Goal: Information Seeking & Learning: Learn about a topic

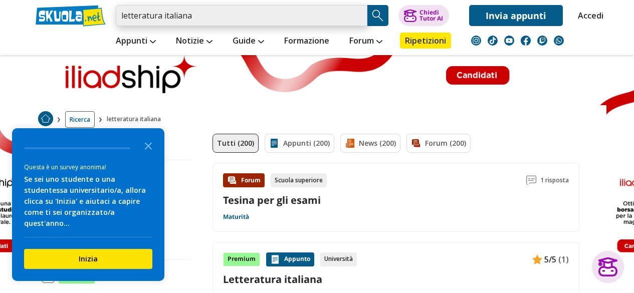
scroll to position [833, 0]
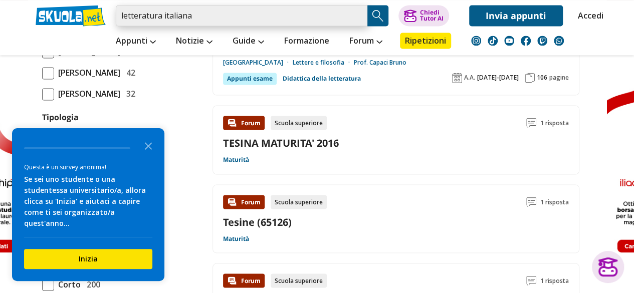
click at [195, 25] on input "letteratura italiana" at bounding box center [242, 15] width 252 height 21
type input "µ"
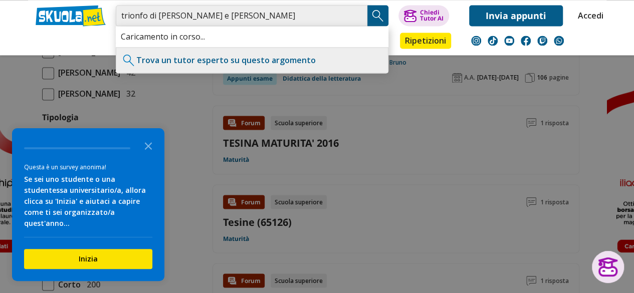
type input "trionfo di [PERSON_NAME] e [PERSON_NAME]"
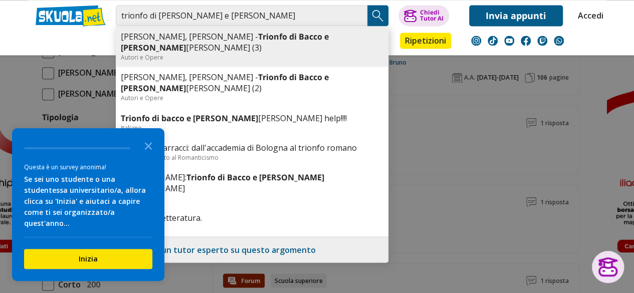
click at [216, 53] on div "Autori e Opere" at bounding box center [252, 57] width 263 height 9
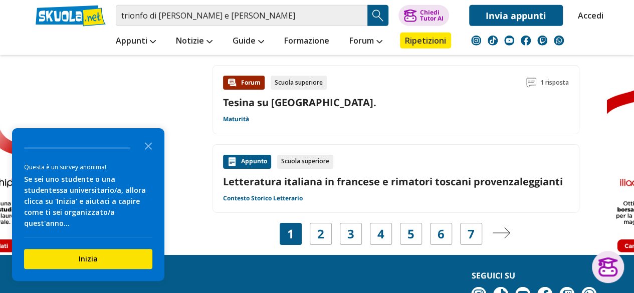
scroll to position [1644, 0]
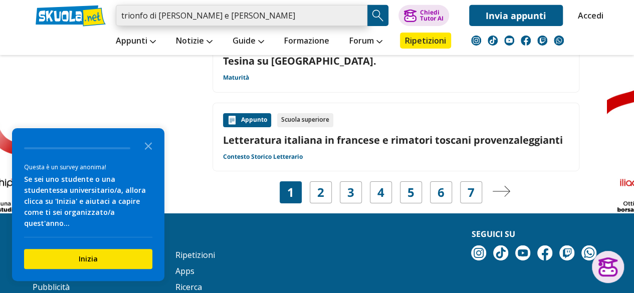
click at [222, 17] on input "trionfo di [PERSON_NAME] e [PERSON_NAME]" at bounding box center [242, 15] width 252 height 21
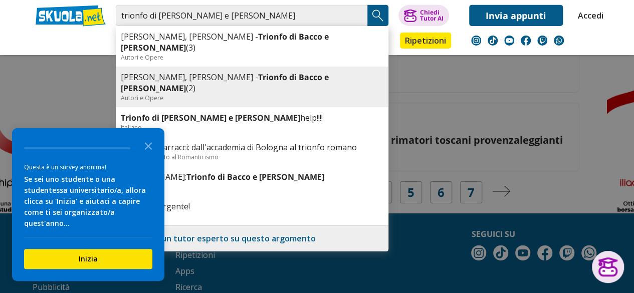
click at [244, 72] on b "Trionfo di Bacco e [PERSON_NAME]" at bounding box center [225, 83] width 208 height 22
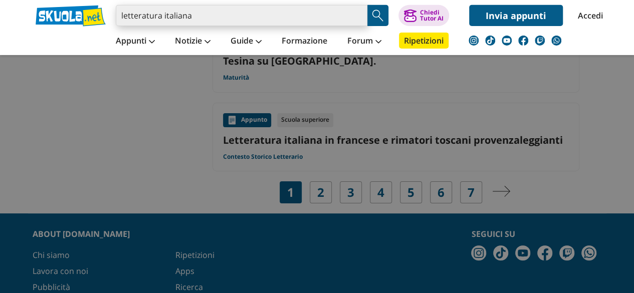
click at [210, 14] on input "letteratura italiana" at bounding box center [242, 15] width 252 height 21
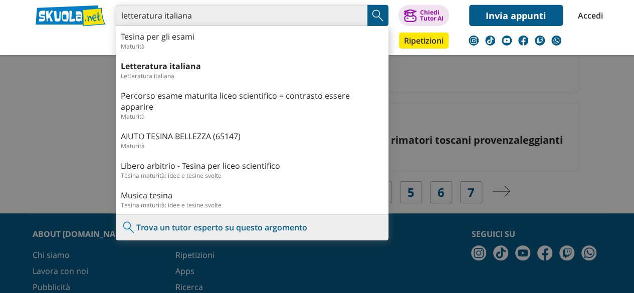
click at [210, 14] on input "letteratura italiana" at bounding box center [242, 15] width 252 height 21
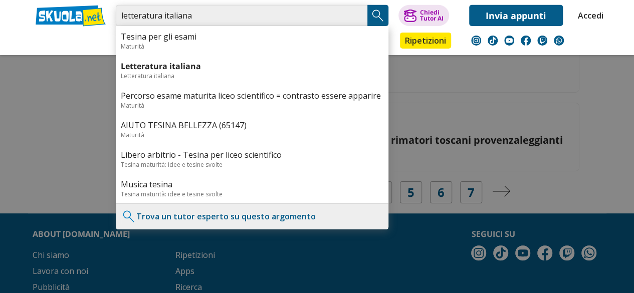
click at [210, 14] on input "letteratura italiana" at bounding box center [242, 15] width 252 height 21
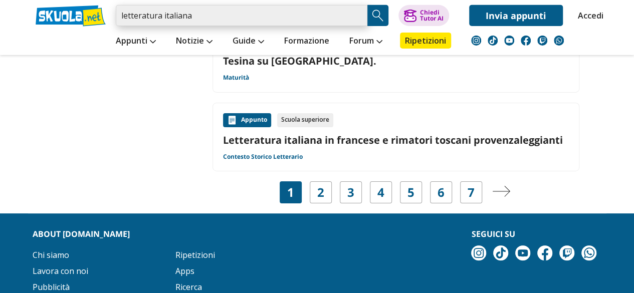
click at [210, 14] on input "letteratura italiana" at bounding box center [242, 15] width 252 height 21
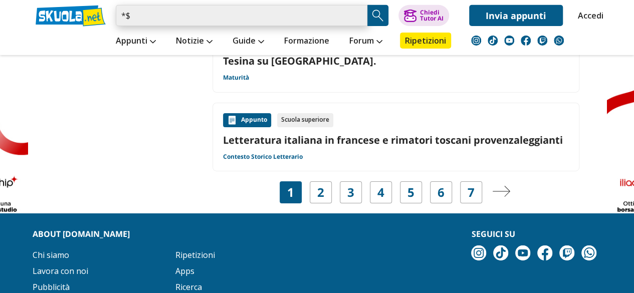
click at [179, 18] on input "*$" at bounding box center [242, 15] width 252 height 21
type input "$"
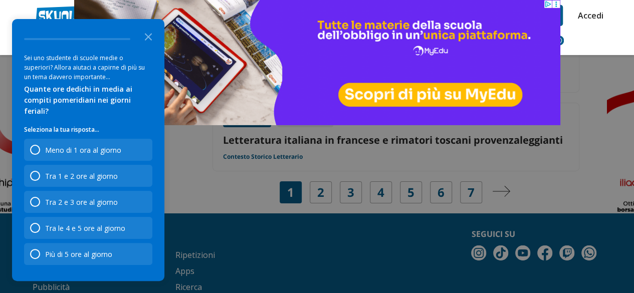
type input "trionfo di [PERSON_NAME] e [PERSON_NAME]"
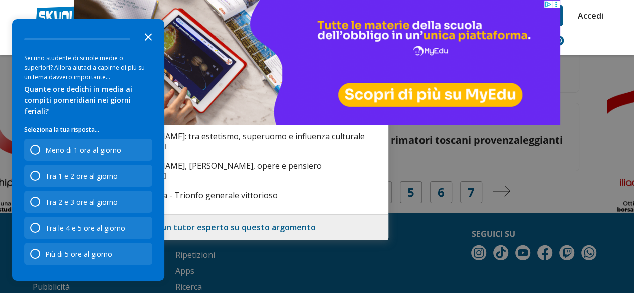
click at [141, 46] on icon "Close the survey" at bounding box center [148, 36] width 20 height 20
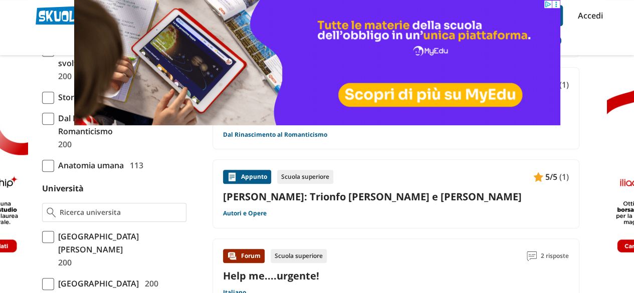
scroll to position [341, 0]
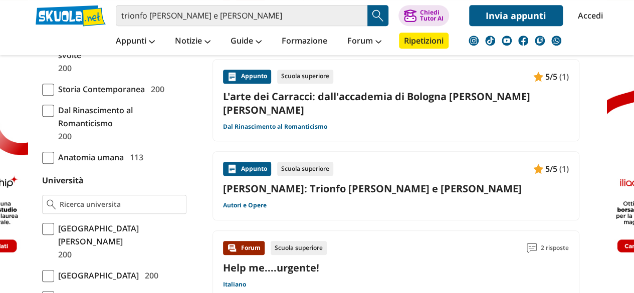
click at [287, 187] on div "Appunto Scuola superiore 5/5 (1) Lorenzo de' Medici: Trionfo di Bacco e Arianna…" at bounding box center [396, 186] width 346 height 48
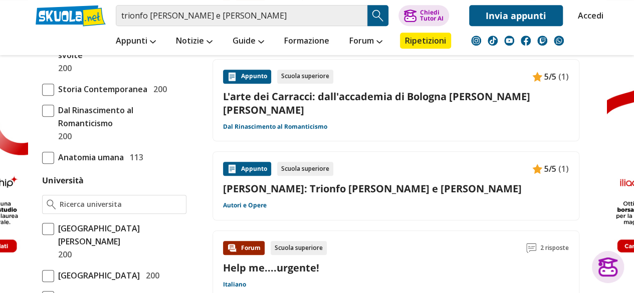
click at [314, 182] on link "Lorenzo de' Medici: Trionfo di Bacco e Arianna" at bounding box center [396, 189] width 346 height 14
